Goal: Information Seeking & Learning: Learn about a topic

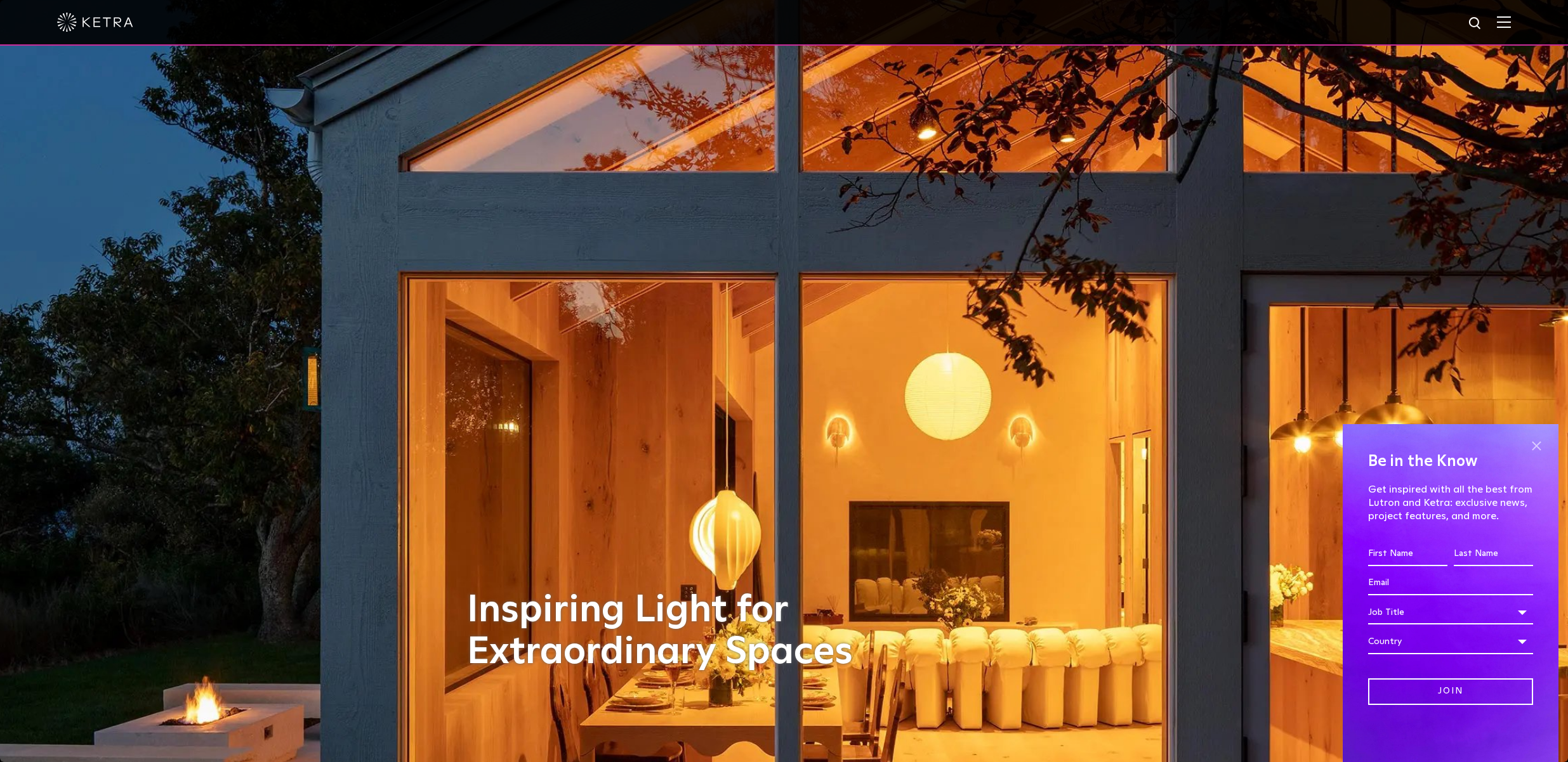
click at [1530, 447] on span at bounding box center [1535, 446] width 19 height 19
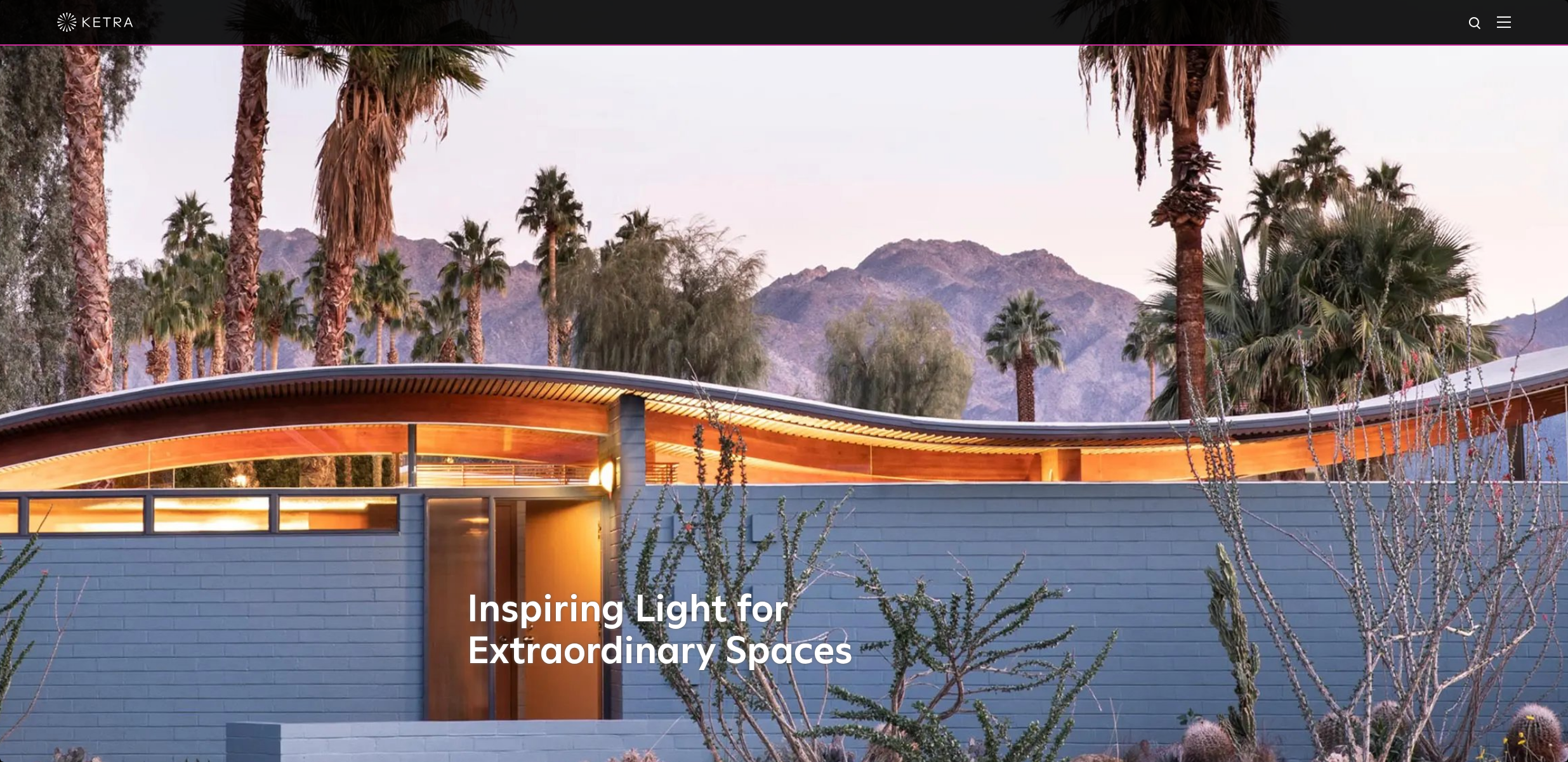
click at [1511, 26] on img at bounding box center [1504, 22] width 14 height 12
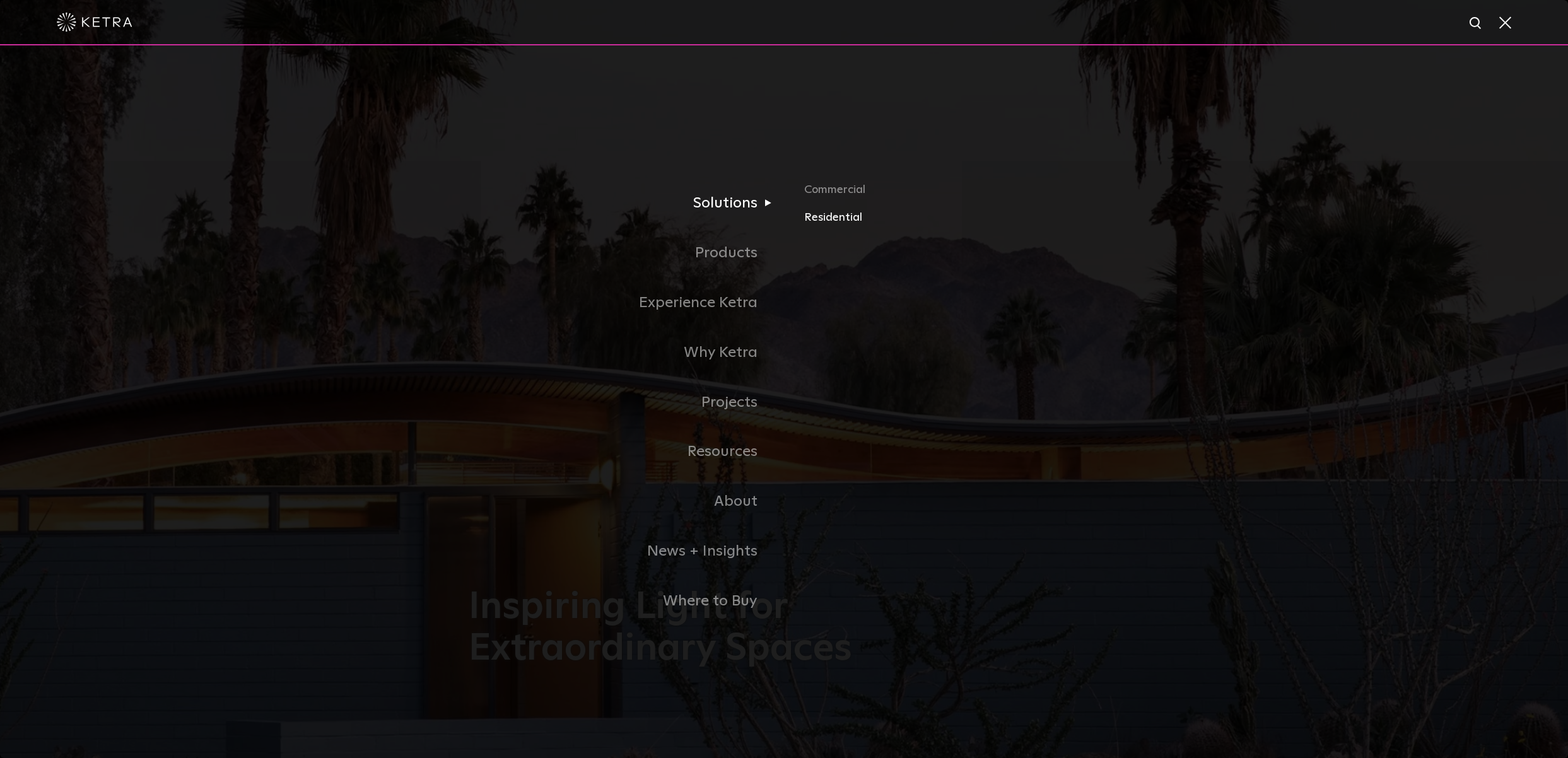
click at [829, 219] on link "Residential" at bounding box center [951, 217] width 295 height 19
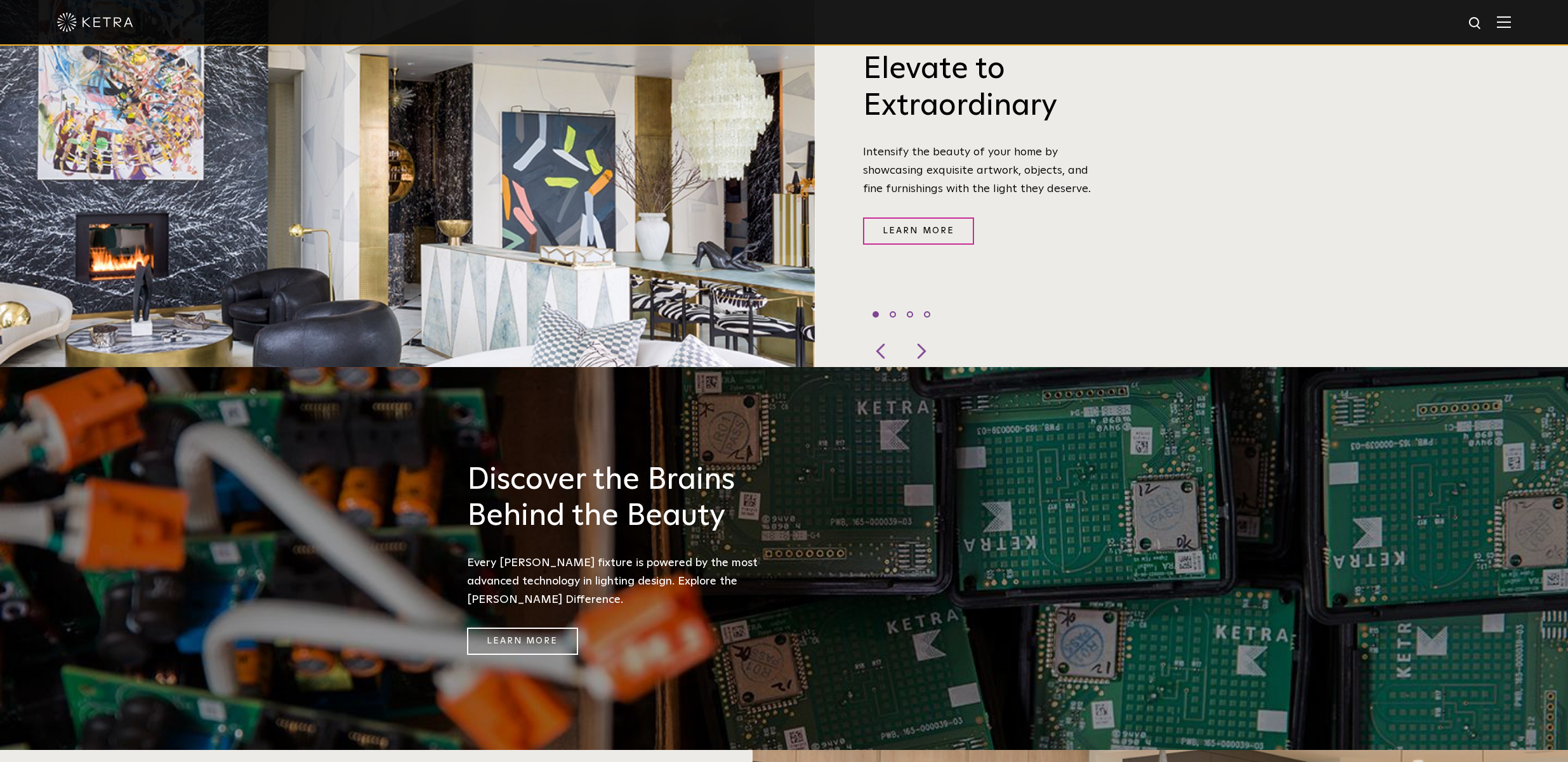
scroll to position [669, 0]
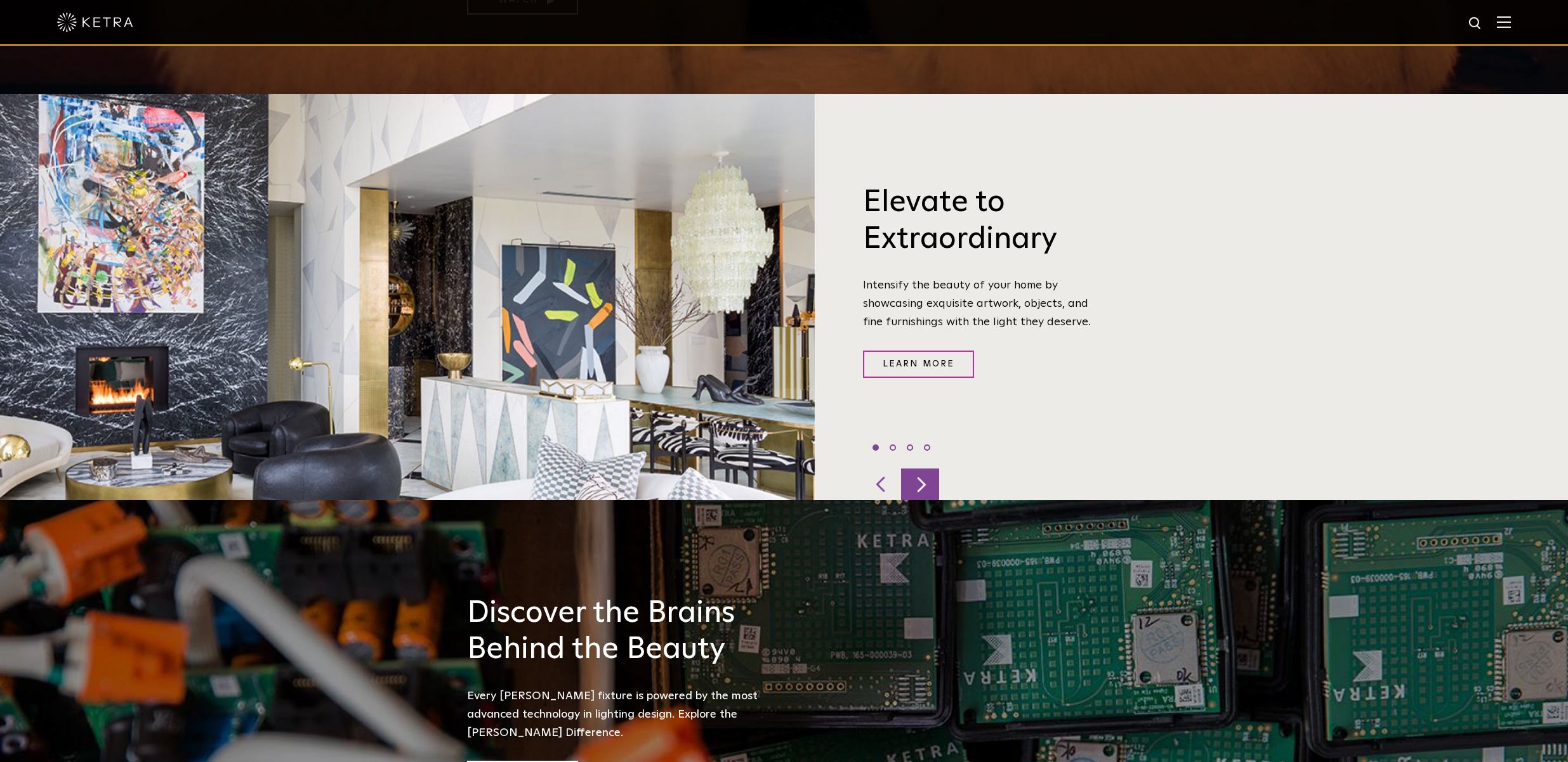
click at [922, 469] on div at bounding box center [920, 485] width 38 height 32
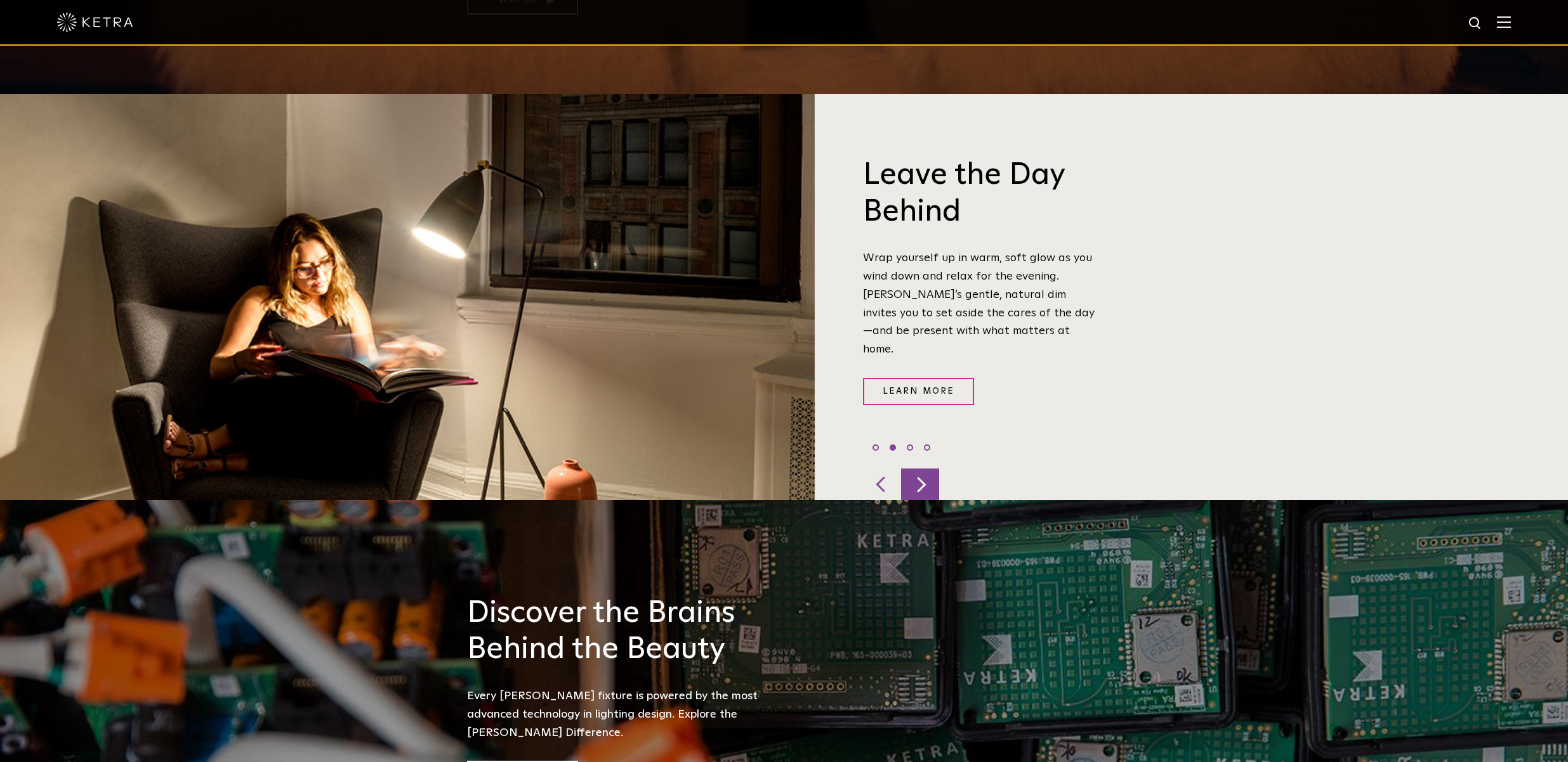
click at [922, 469] on div at bounding box center [920, 485] width 38 height 32
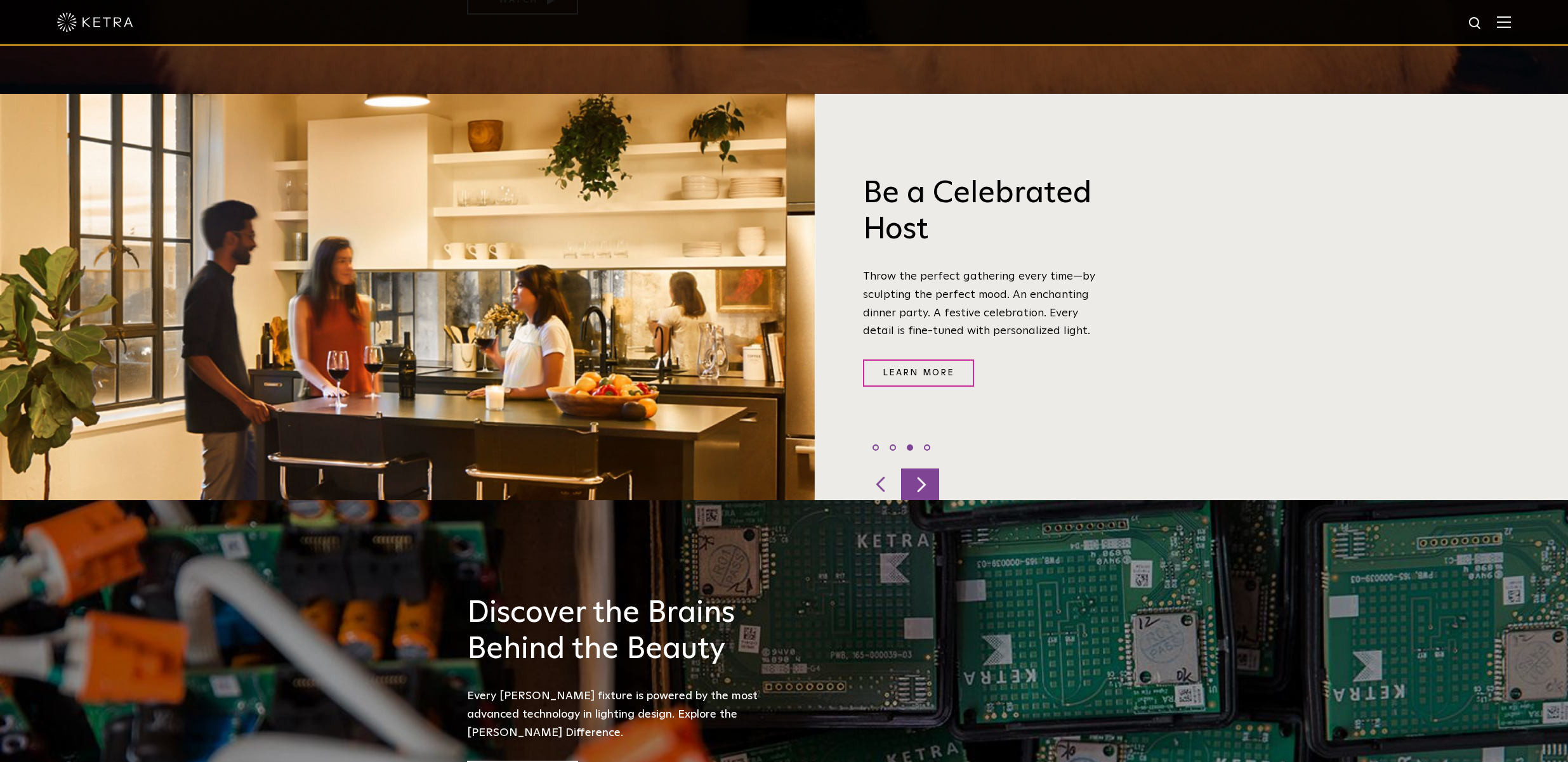
click at [922, 469] on div at bounding box center [920, 485] width 38 height 32
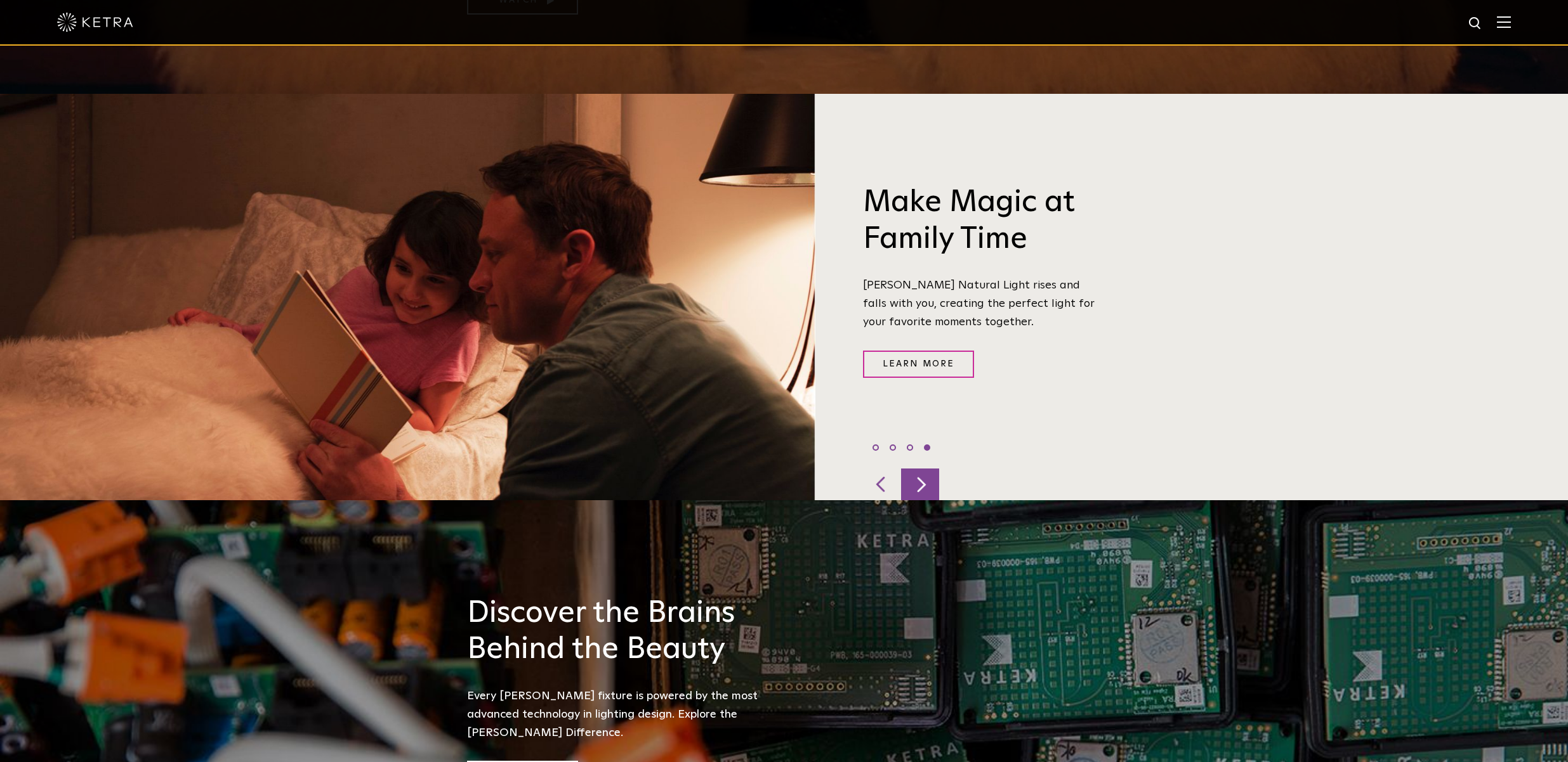
click at [922, 469] on div at bounding box center [920, 485] width 38 height 32
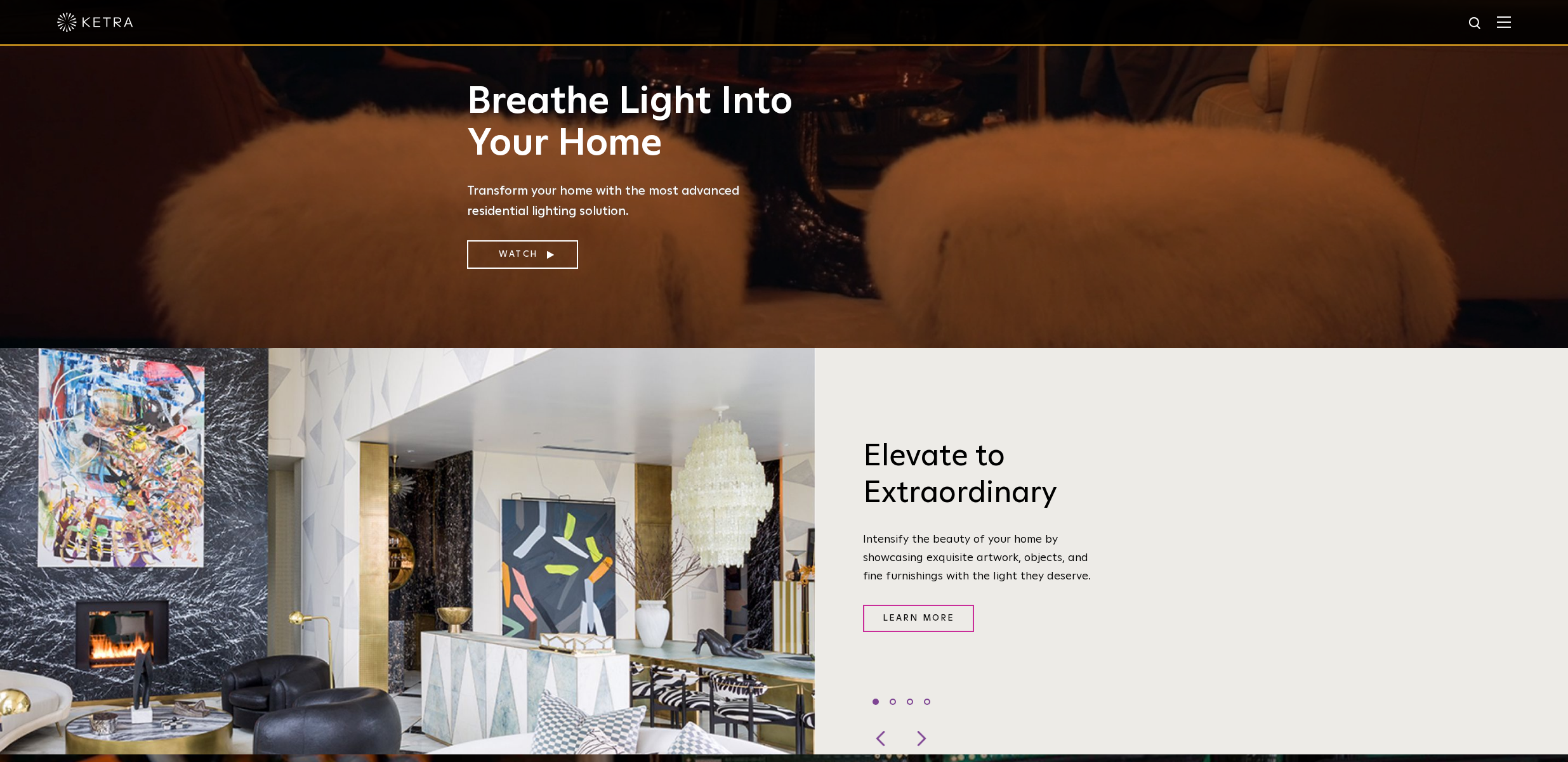
scroll to position [0, 0]
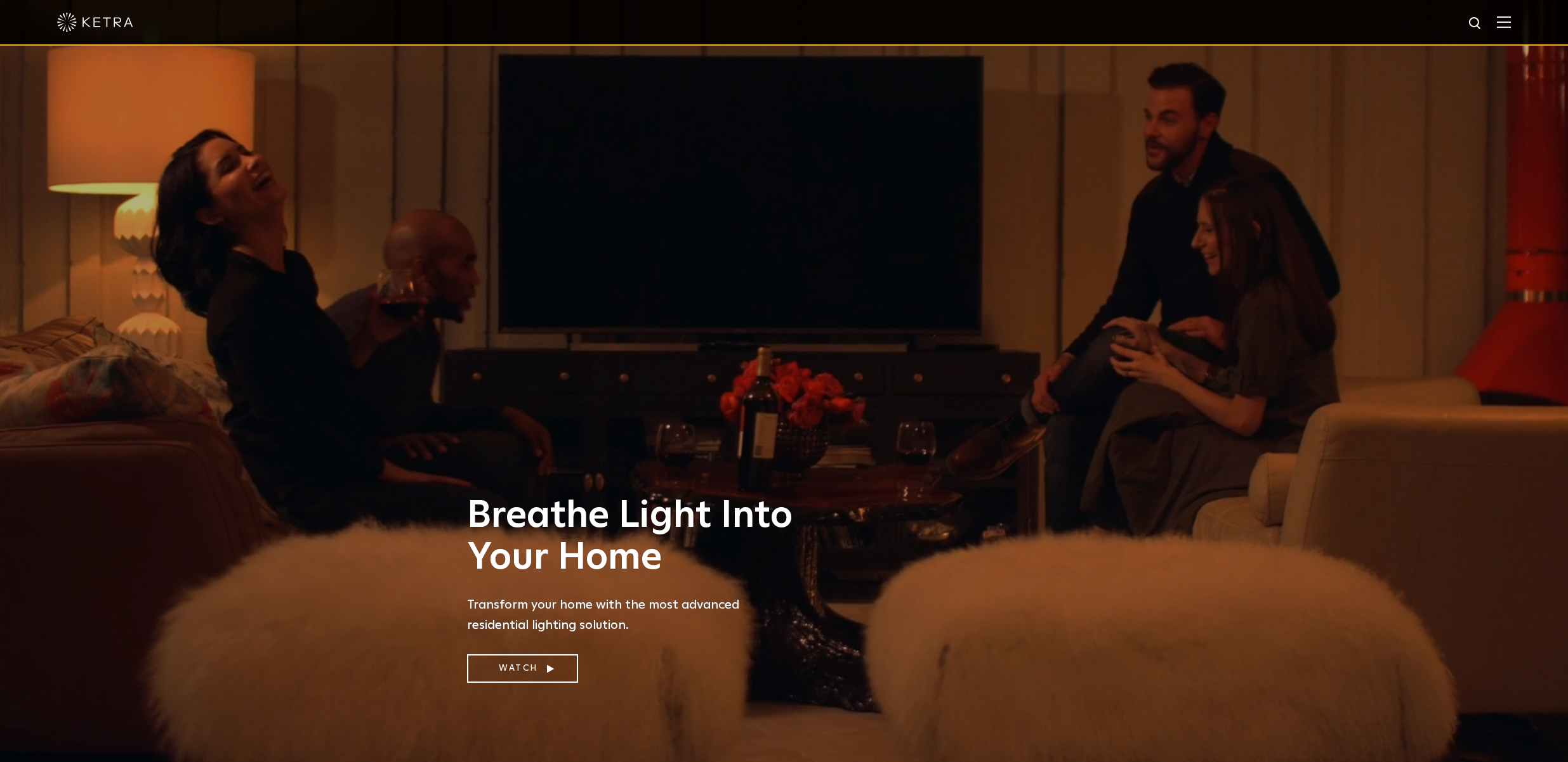
click at [1511, 20] on img at bounding box center [1504, 22] width 14 height 12
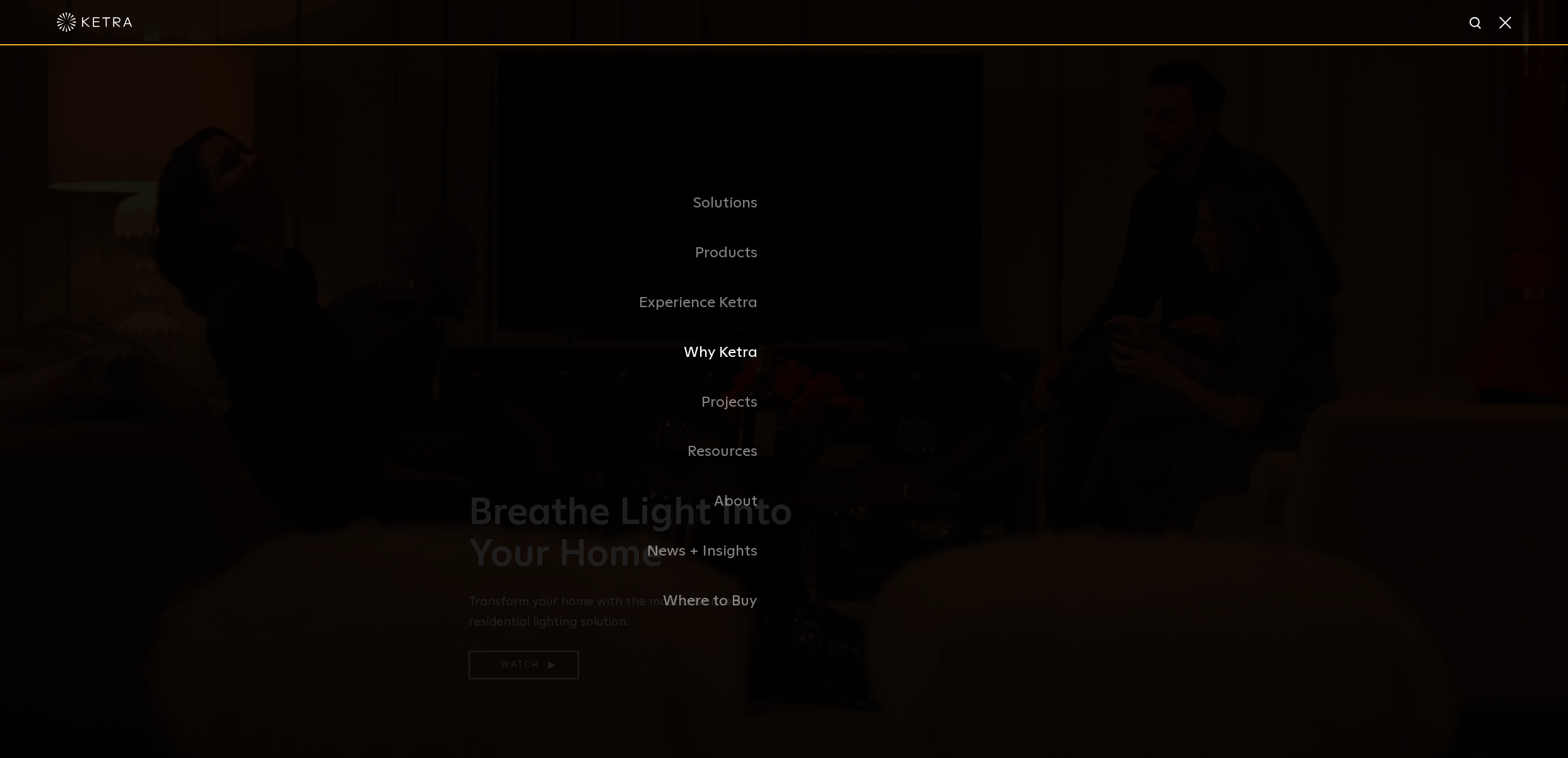
click at [741, 346] on link "Why Ketra" at bounding box center [626, 353] width 315 height 50
